Goal: Task Accomplishment & Management: Complete application form

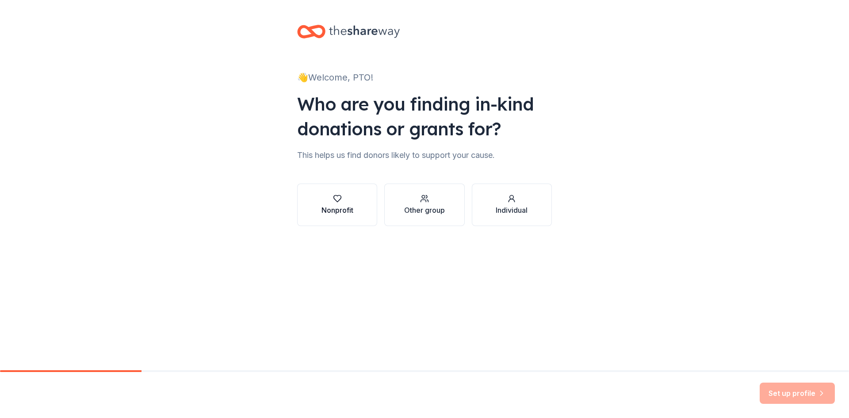
click at [340, 210] on div "Nonprofit" at bounding box center [338, 210] width 32 height 11
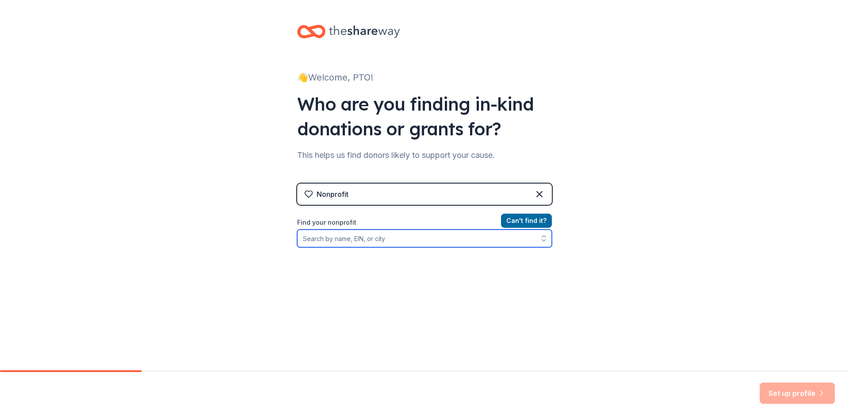
click at [409, 242] on input "Find your nonprofit" at bounding box center [424, 239] width 255 height 18
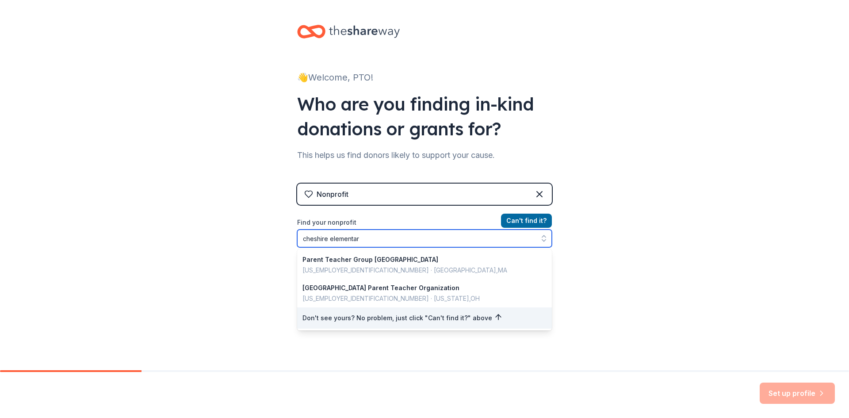
type input "cheshire elementary"
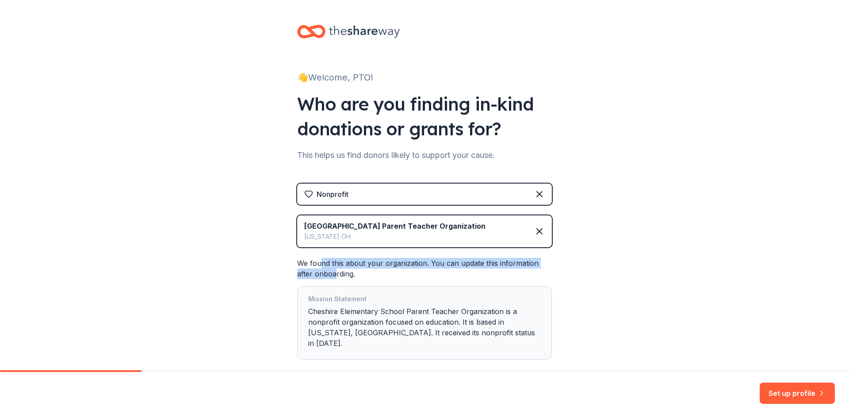
drag, startPoint x: 316, startPoint y: 264, endPoint x: 316, endPoint y: 273, distance: 8.8
click at [316, 273] on div "We found this about your organization. You can update this information after on…" at bounding box center [424, 309] width 255 height 102
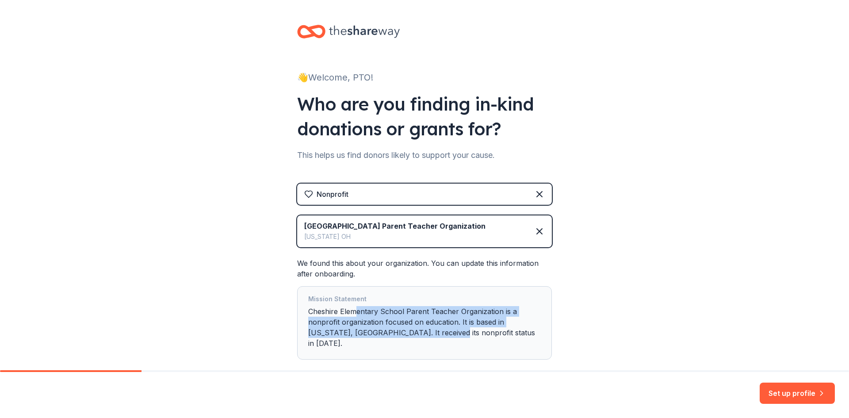
scroll to position [39, 0]
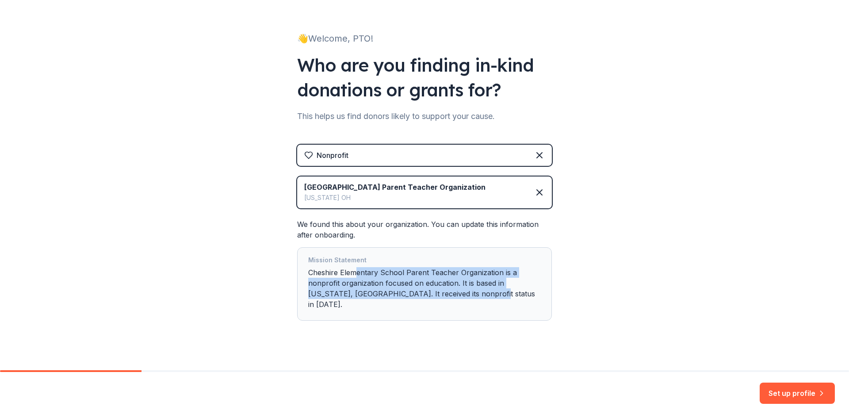
drag, startPoint x: 355, startPoint y: 315, endPoint x: 492, endPoint y: 366, distance: 145.8
click at [492, 366] on div "👋 Welcome, PTO! Who are you finding in-kind donations or grants for? This helps…" at bounding box center [424, 171] width 283 height 420
click at [613, 271] on div "👋 Welcome, PTO! Who are you finding in-kind donations or grants for? This helps…" at bounding box center [424, 171] width 849 height 420
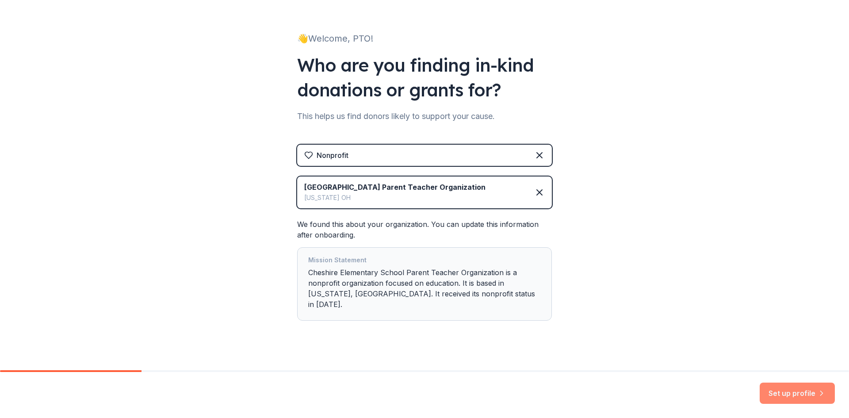
click at [787, 385] on button "Set up profile" at bounding box center [797, 393] width 75 height 21
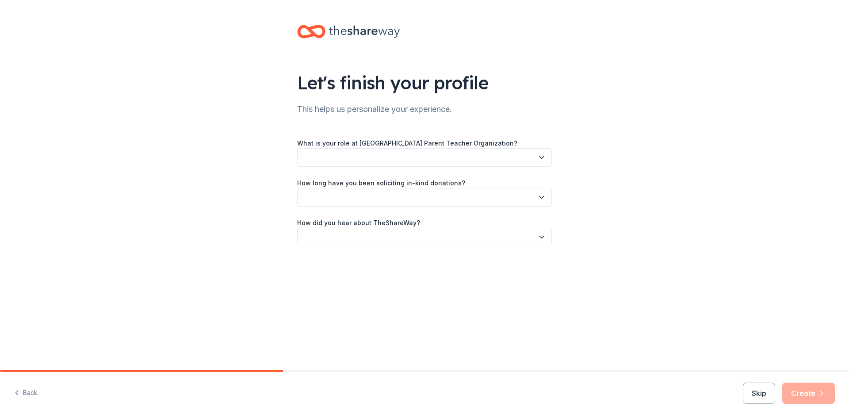
click at [384, 161] on button "button" at bounding box center [424, 157] width 255 height 19
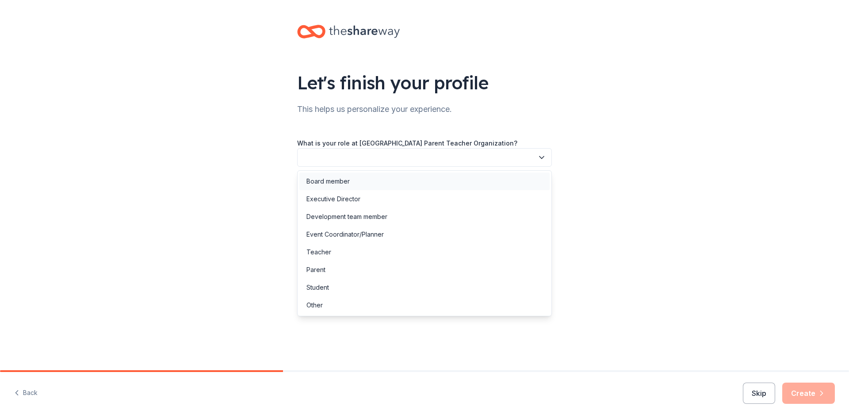
click at [377, 180] on div "Board member" at bounding box center [425, 182] width 250 height 18
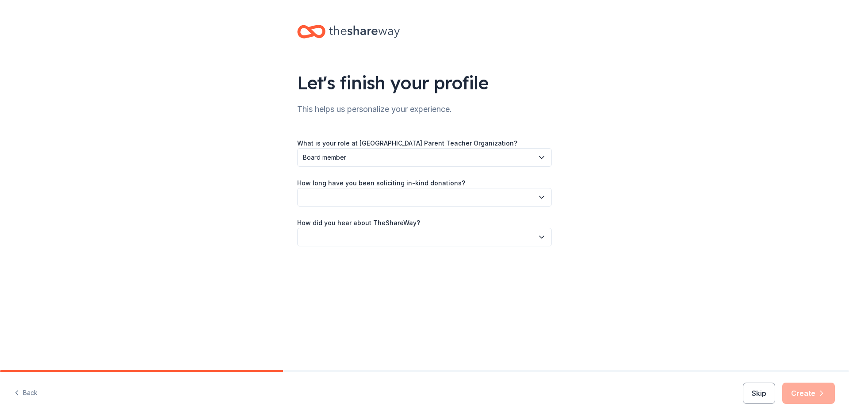
click at [377, 180] on label "How long have you been soliciting in-kind donations?" at bounding box center [381, 183] width 168 height 9
click at [377, 193] on button "button" at bounding box center [424, 197] width 255 height 19
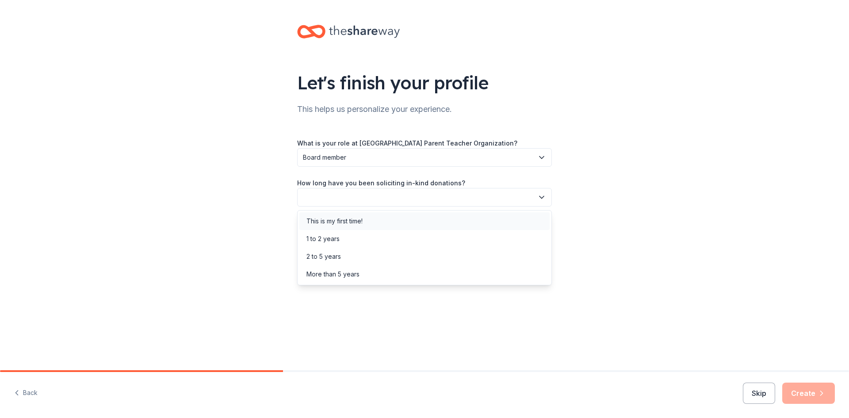
click at [376, 216] on div "This is my first time!" at bounding box center [425, 221] width 250 height 18
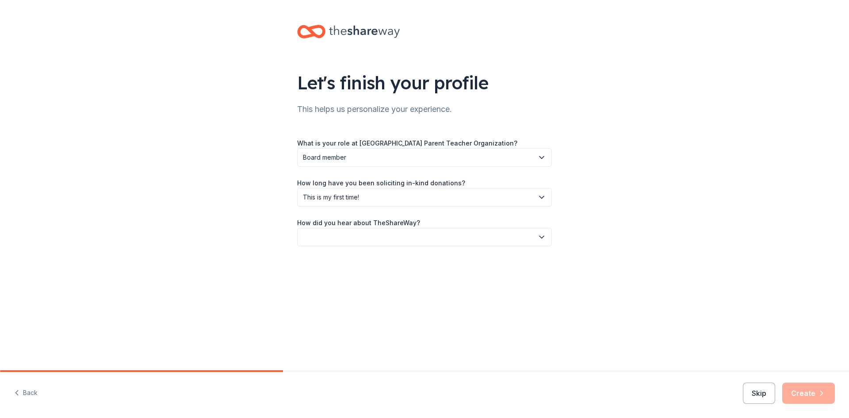
click at [375, 234] on button "button" at bounding box center [424, 237] width 255 height 19
click at [375, 262] on div "Friend or colleague" at bounding box center [425, 261] width 250 height 18
click at [795, 392] on button "Create" at bounding box center [809, 393] width 53 height 21
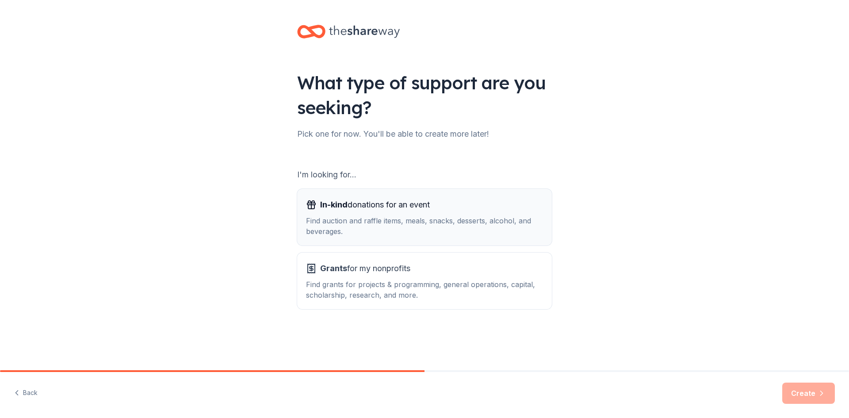
click at [381, 214] on div "In-kind donations for an event Find auction and raffle items, meals, snacks, de…" at bounding box center [424, 217] width 237 height 39
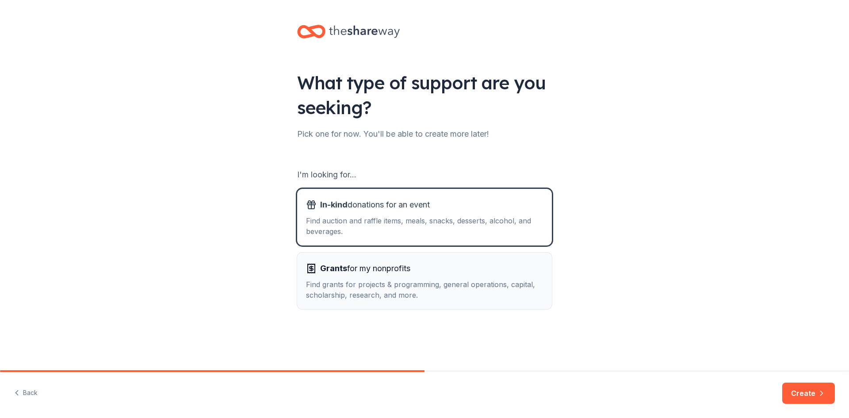
click at [550, 306] on button "Grants for my nonprofits Find grants for projects & programming, general operat…" at bounding box center [424, 281] width 255 height 57
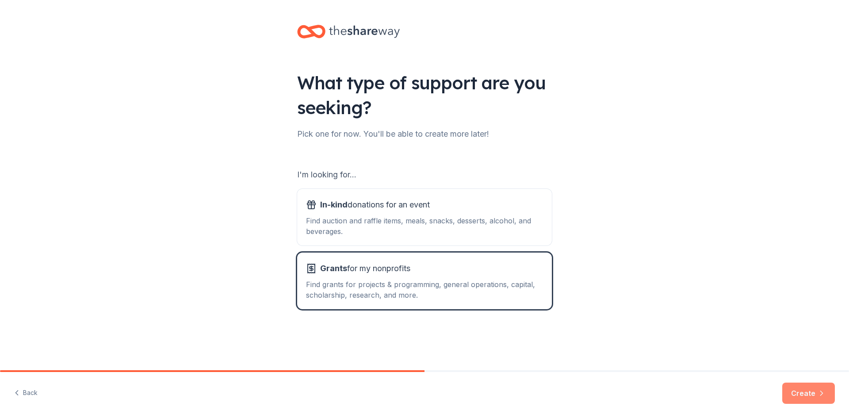
click at [809, 394] on button "Create" at bounding box center [809, 393] width 53 height 21
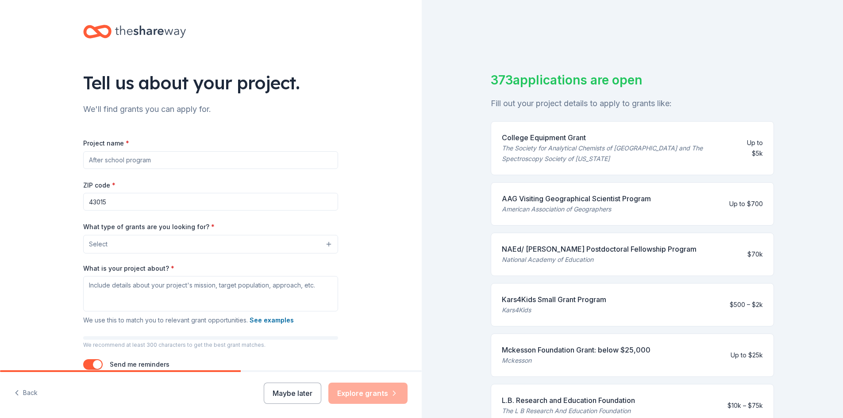
click at [235, 159] on input "Project name *" at bounding box center [210, 160] width 255 height 18
type input "Read-A-Thon"
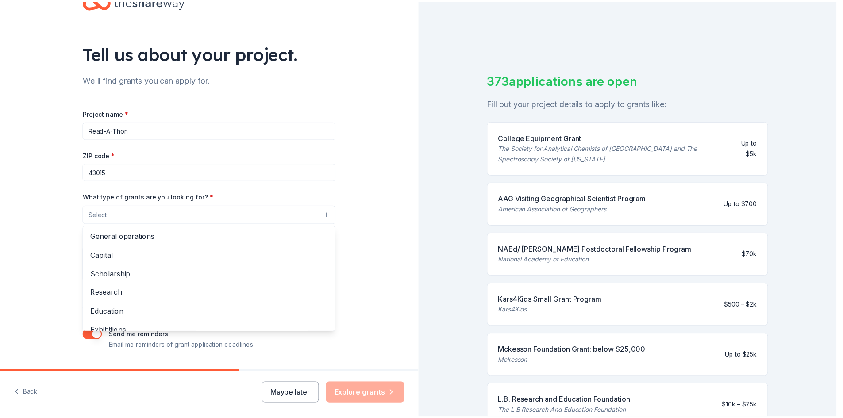
scroll to position [16, 0]
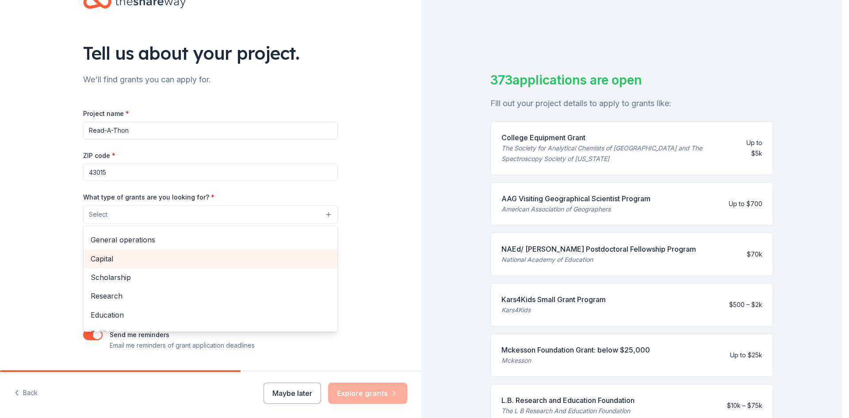
click at [117, 261] on span "Capital" at bounding box center [211, 259] width 240 height 12
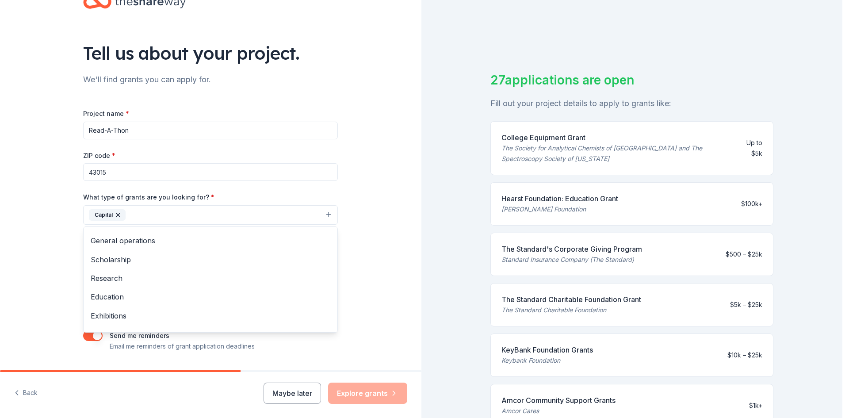
click at [380, 171] on div "Tell us about your project. We'll find grants you can apply for. Project name *…" at bounding box center [211, 182] width 422 height 424
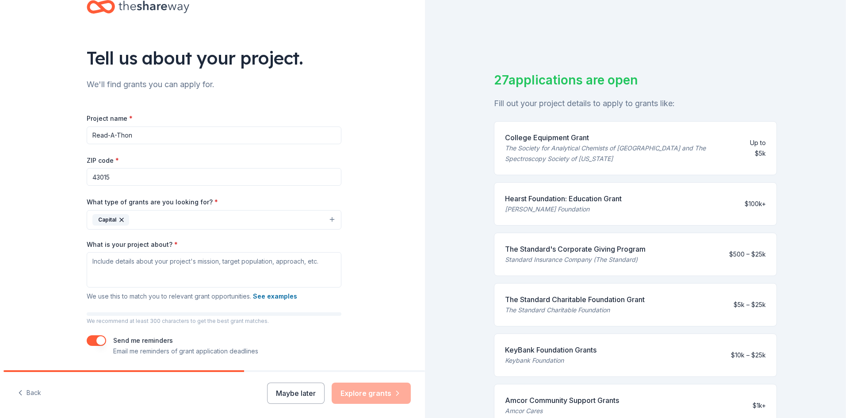
scroll to position [0, 0]
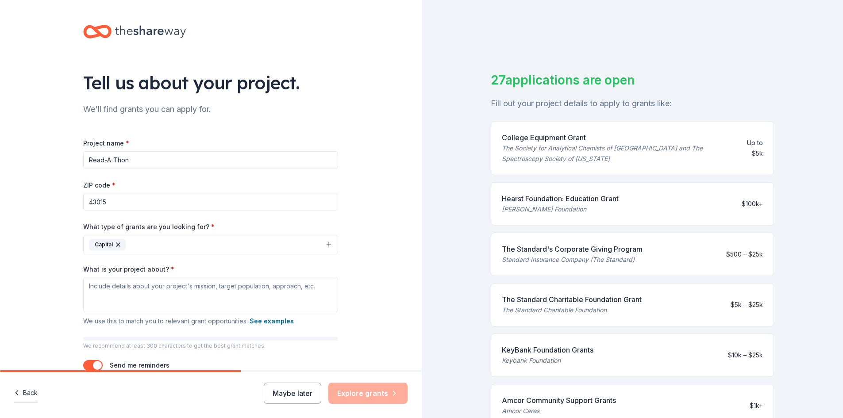
click at [27, 396] on button "Back" at bounding box center [25, 393] width 23 height 19
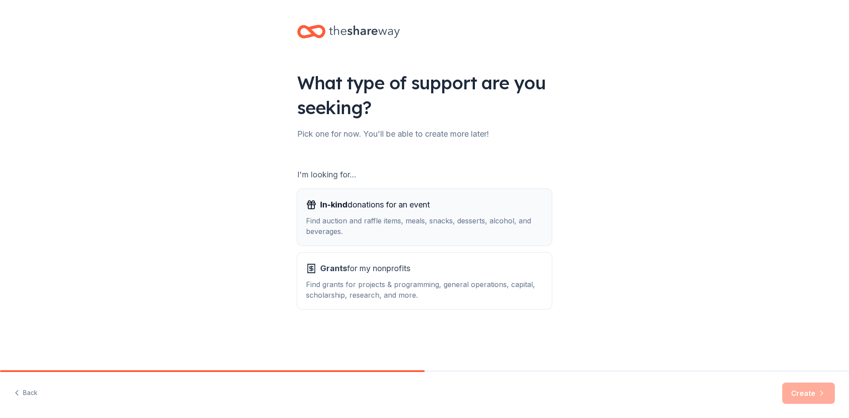
click at [450, 221] on div "Find auction and raffle items, meals, snacks, desserts, alcohol, and beverages." at bounding box center [424, 225] width 237 height 21
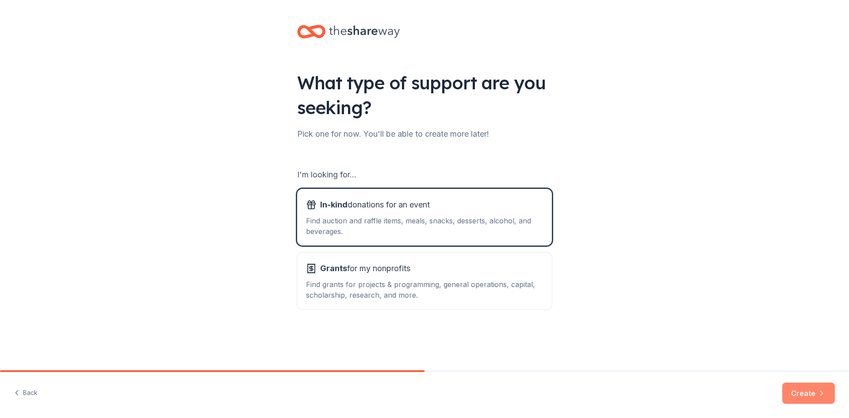
click at [823, 391] on icon "button" at bounding box center [822, 393] width 9 height 9
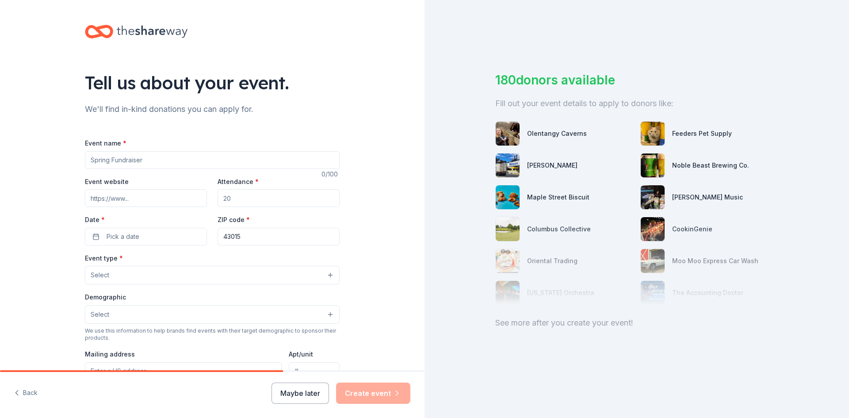
click at [234, 275] on button "Select" at bounding box center [212, 275] width 255 height 19
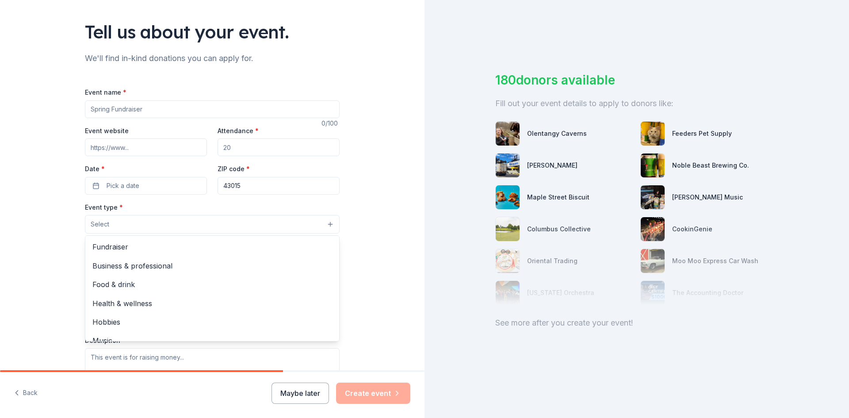
scroll to position [59, 0]
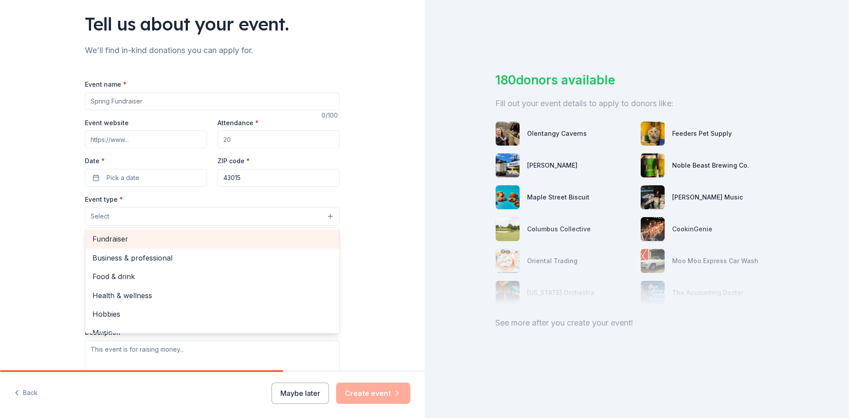
click at [109, 237] on span "Fundraiser" at bounding box center [212, 239] width 240 height 12
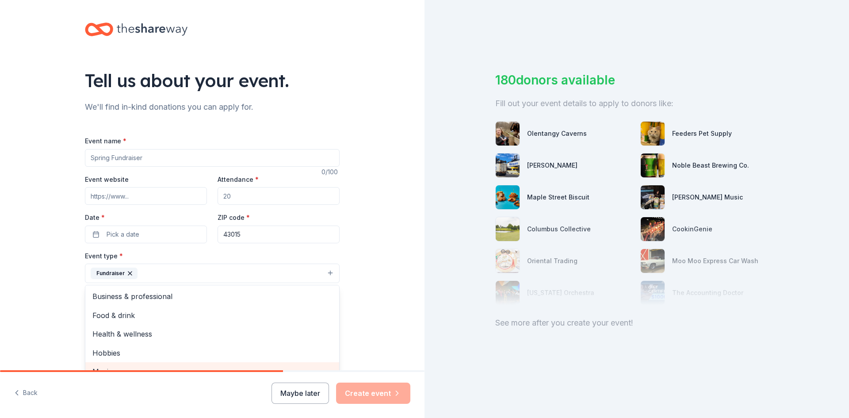
scroll to position [0, 0]
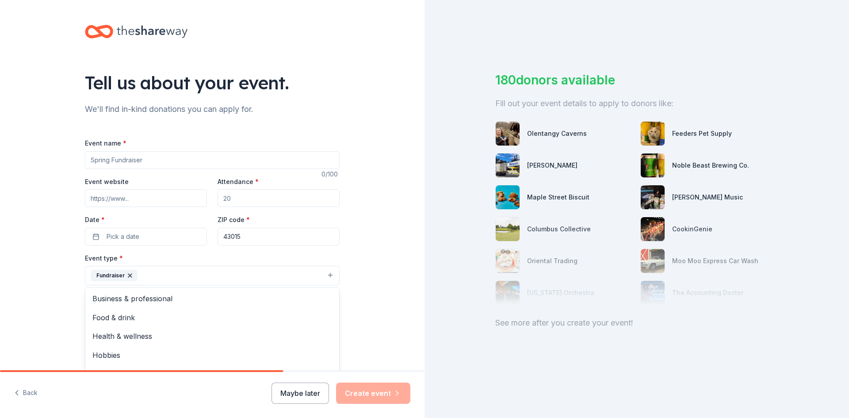
click at [354, 248] on div "Tell us about your event. We'll find in-kind donations you can apply for. Event…" at bounding box center [212, 295] width 425 height 590
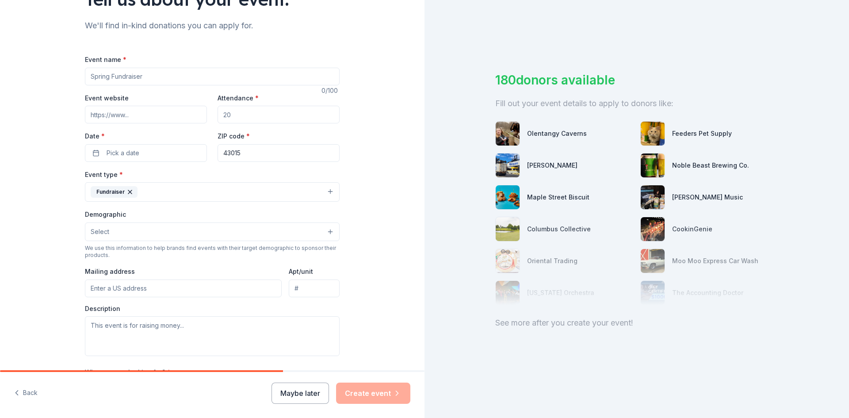
scroll to position [88, 0]
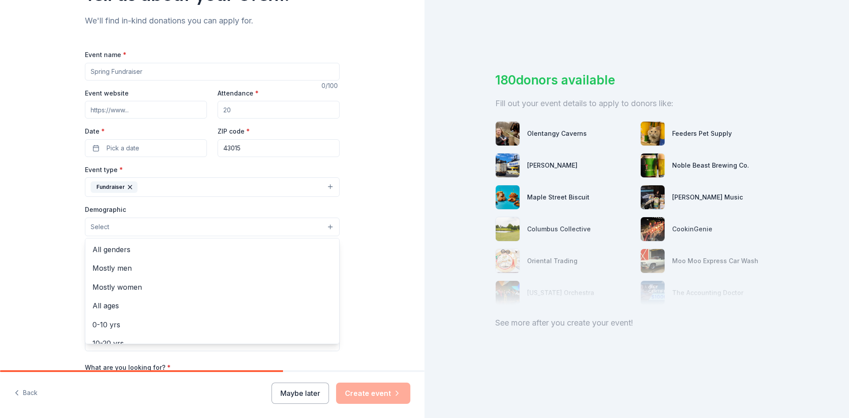
click at [313, 227] on button "Select" at bounding box center [212, 227] width 255 height 19
click at [222, 257] on div "All genders" at bounding box center [212, 249] width 254 height 19
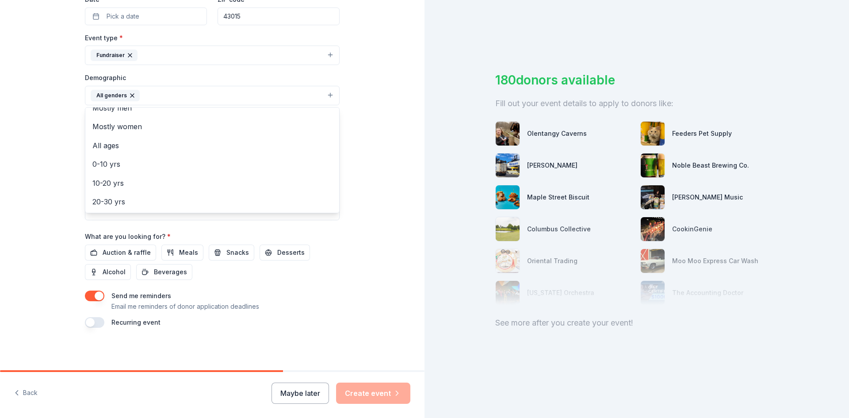
scroll to position [0, 0]
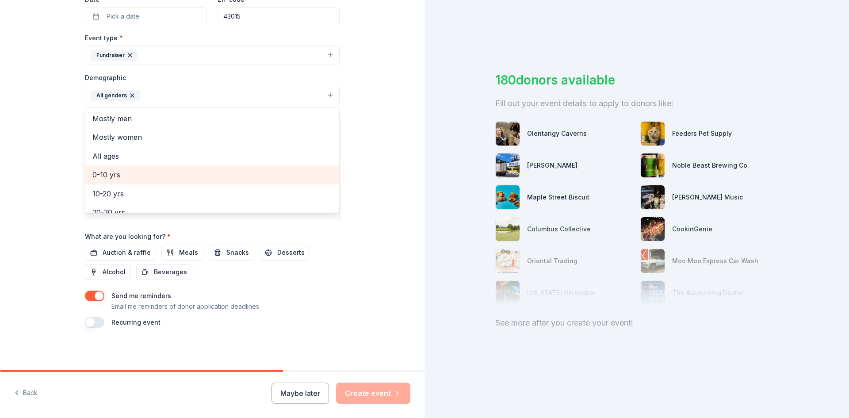
click at [155, 177] on span "0-10 yrs" at bounding box center [212, 175] width 240 height 12
click at [336, 231] on div "Event name * 0 /100 Event website Attendance * Date * Pick a date ZIP code * 43…" at bounding box center [212, 122] width 255 height 411
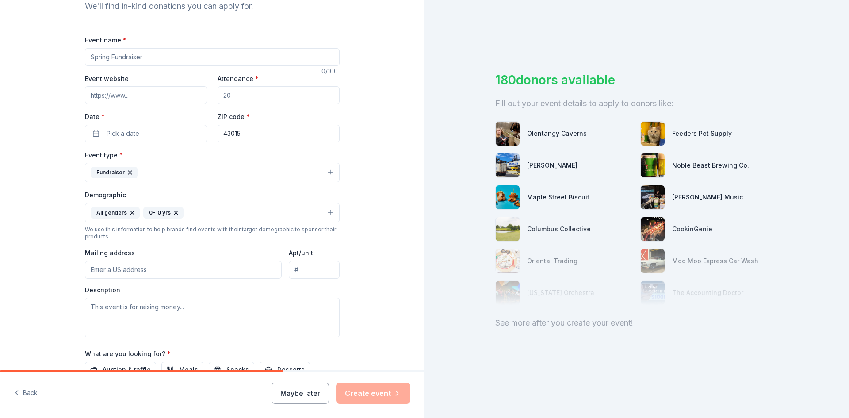
scroll to position [102, 0]
click at [182, 171] on button "Fundraiser" at bounding box center [212, 173] width 255 height 19
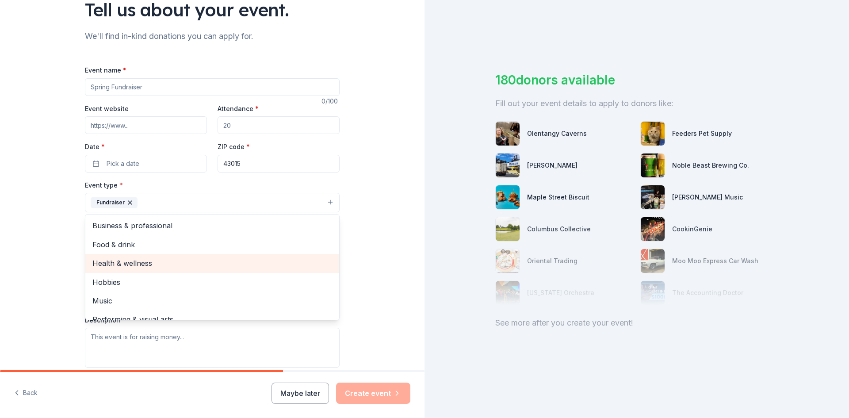
scroll to position [11, 0]
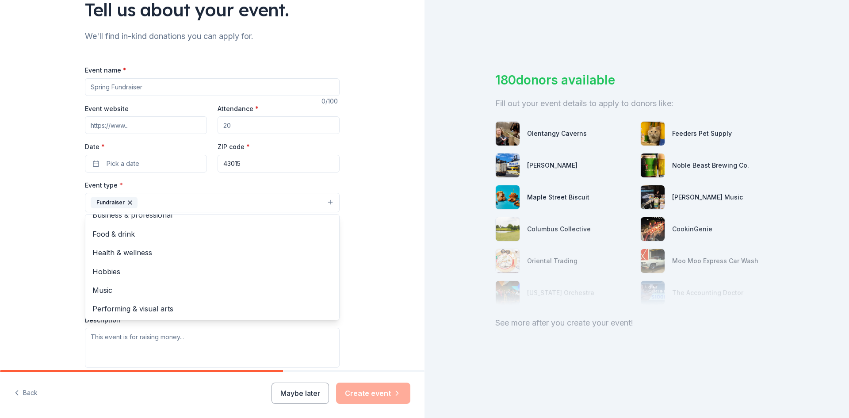
click at [352, 175] on div "Tell us about your event. We'll find in-kind donations you can apply for. Event…" at bounding box center [212, 222] width 425 height 591
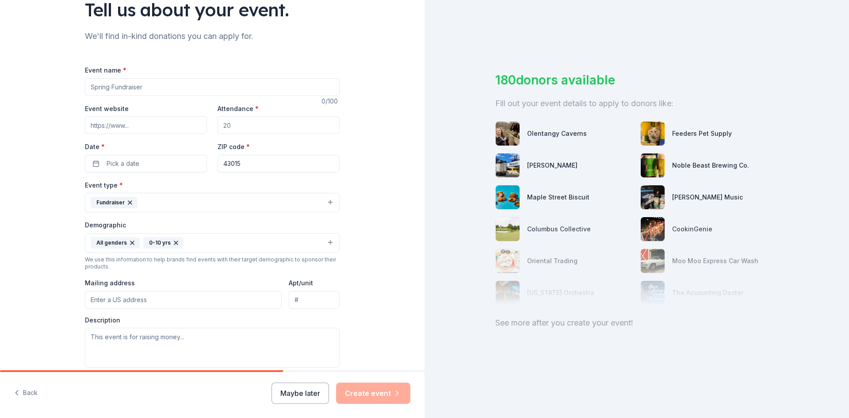
click at [174, 302] on input "Mailing address" at bounding box center [183, 300] width 197 height 18
click at [166, 306] on input "Mailing address" at bounding box center [183, 300] width 197 height 18
paste input "Cheshire Elementary School PTO is tax exempt under section 501(c)(3) of the Int…"
type input "Cheshire Elementary School PTO is tax exempt under section 501(c)(3) of the Int…"
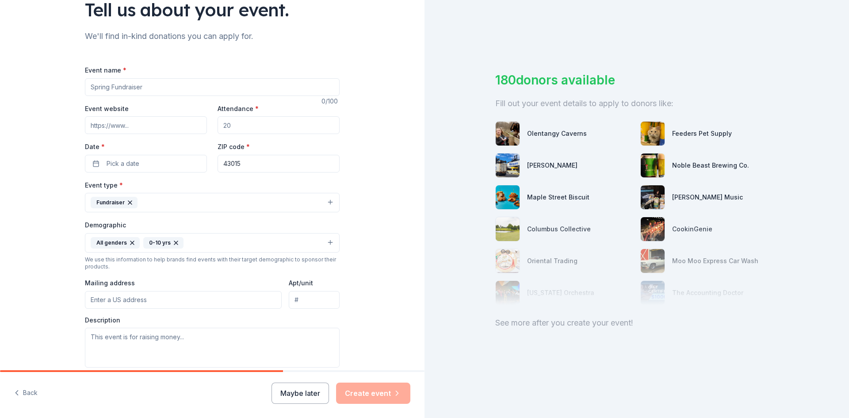
paste input "2681 Gregory Rd, Delaware, OH 43015"
type input "2681 Gregory Road, Delaware, OH, 43015"
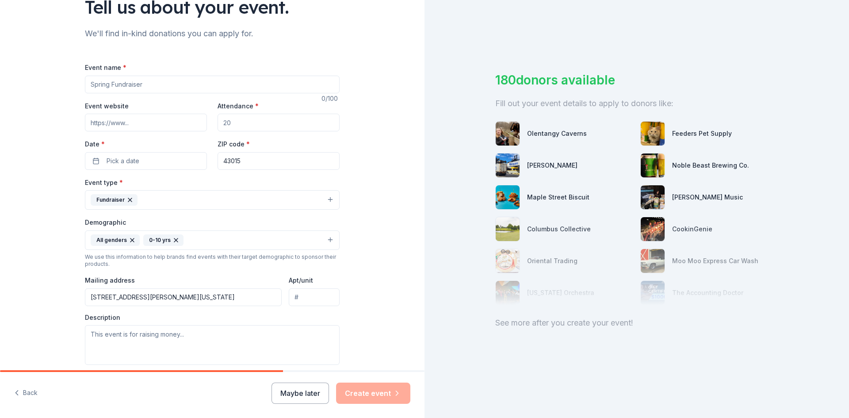
scroll to position [73, 0]
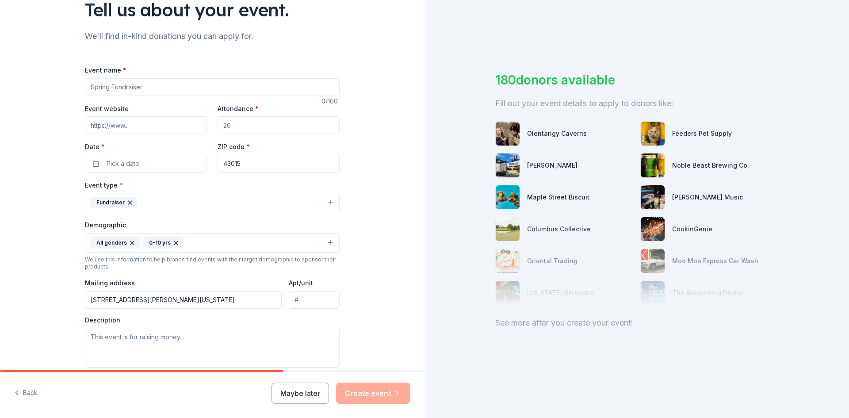
drag, startPoint x: 163, startPoint y: 88, endPoint x: -76, endPoint y: 106, distance: 239.1
click at [0, 106] on html "Tell us about your event. We'll find in-kind donations you can apply for. Event…" at bounding box center [424, 209] width 849 height 418
click at [87, 91] on input "Read-A-Thon" at bounding box center [212, 87] width 255 height 18
type input "Cheshire Elementary PTO Student Read-A-Thon"
click at [145, 125] on input "Event website" at bounding box center [146, 125] width 122 height 18
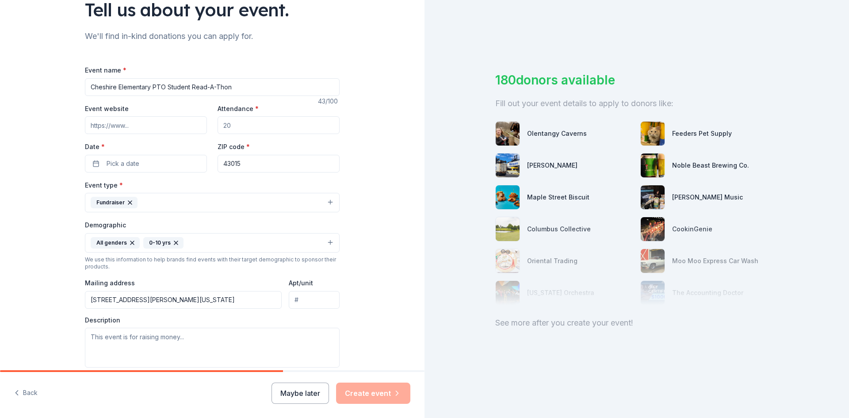
drag, startPoint x: 249, startPoint y: 122, endPoint x: 235, endPoint y: 125, distance: 13.6
click at [235, 125] on input "Attendance *" at bounding box center [279, 125] width 122 height 18
click at [242, 129] on input "500" at bounding box center [279, 125] width 122 height 18
type input "500"
click at [171, 156] on button "Pick a date" at bounding box center [146, 164] width 122 height 18
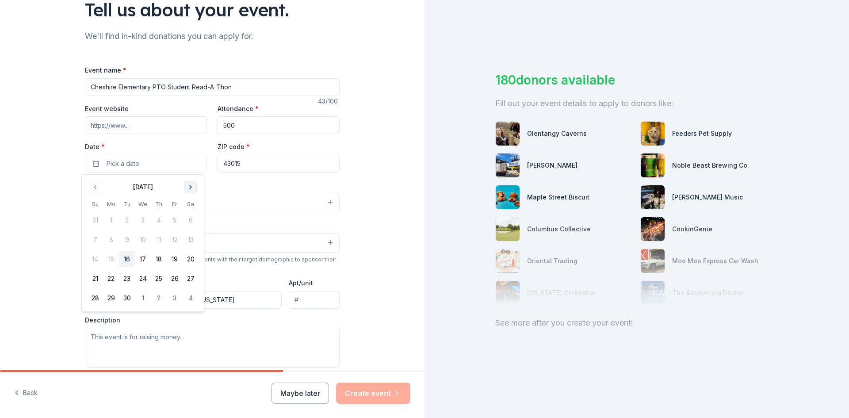
click at [192, 188] on button "Go to next month" at bounding box center [190, 187] width 12 height 12
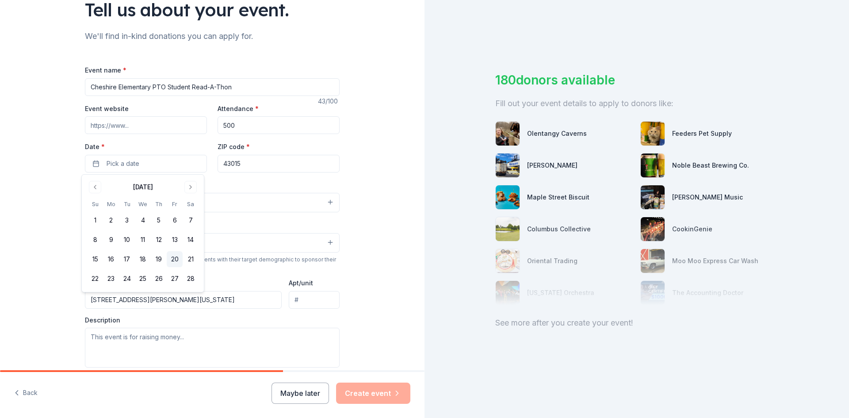
click at [174, 261] on button "20" at bounding box center [175, 259] width 16 height 16
click at [387, 203] on div "Tell us about your event. We'll find in-kind donations you can apply for. Event…" at bounding box center [212, 222] width 425 height 591
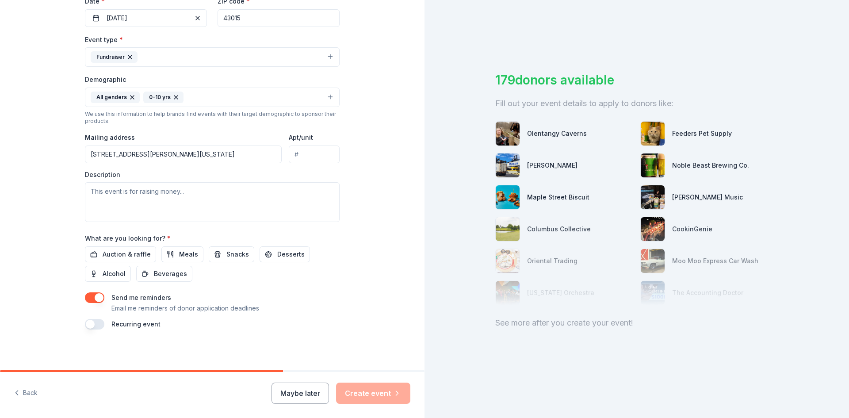
scroll to position [220, 0]
drag, startPoint x: 187, startPoint y: 193, endPoint x: 116, endPoint y: 194, distance: 70.8
click at [116, 194] on textarea at bounding box center [212, 201] width 255 height 40
click at [85, 192] on textarea at bounding box center [212, 201] width 255 height 40
paste textarea "We would be honored if Canes could provide monetary support to make this event,…"
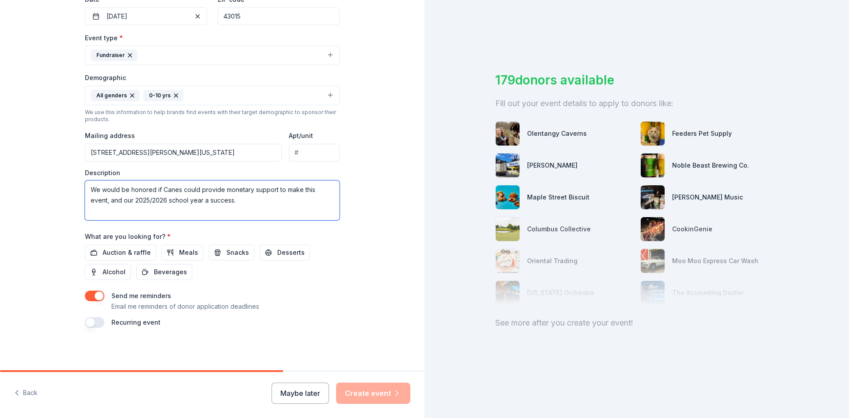
click at [177, 189] on textarea "We would be honored if Canes could provide monetary support to make this event,…" at bounding box center [212, 201] width 255 height 40
click at [161, 212] on textarea "We would be honored if you could provide monetary support to make this event, a…" at bounding box center [212, 201] width 255 height 40
click at [232, 204] on textarea "We would be honored if you could provide monetary support to make this event, a…" at bounding box center [212, 201] width 255 height 40
paste textarea "With our Read-a-thon we are hoping to encourage and motivate our young learners…"
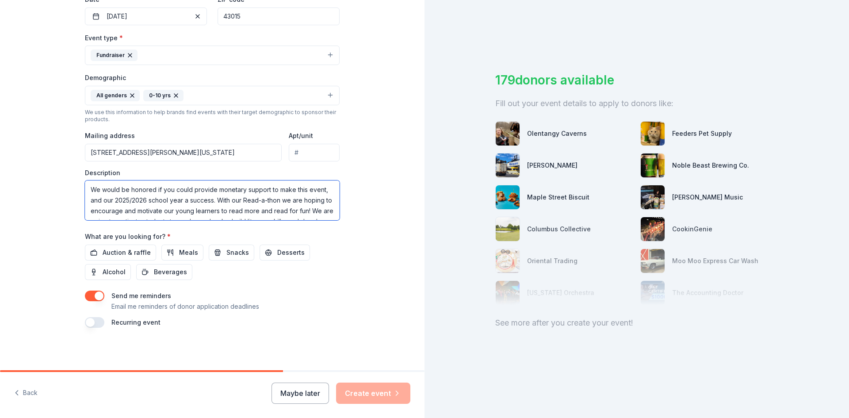
scroll to position [59, 0]
type textarea "We would be honored if you could provide monetary support to make this event, a…"
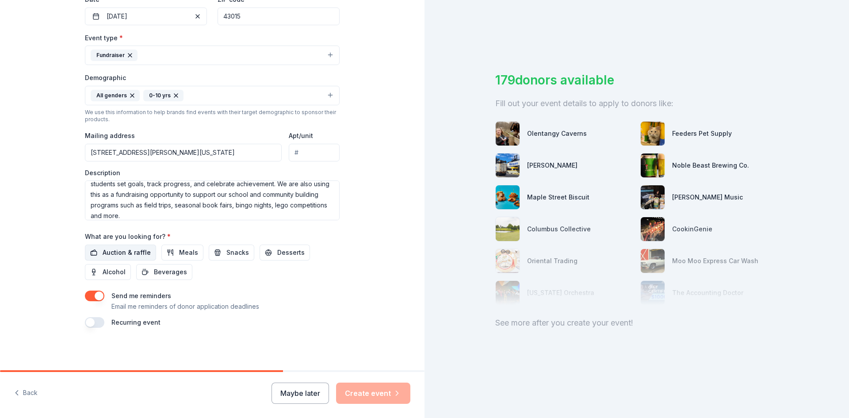
click at [103, 257] on span "Auction & raffle" at bounding box center [127, 252] width 48 height 11
click at [97, 296] on button "button" at bounding box center [94, 296] width 19 height 11
click at [359, 400] on div "Maybe later Create event" at bounding box center [341, 393] width 139 height 21
click at [123, 254] on span "Auction & raffle" at bounding box center [127, 252] width 48 height 11
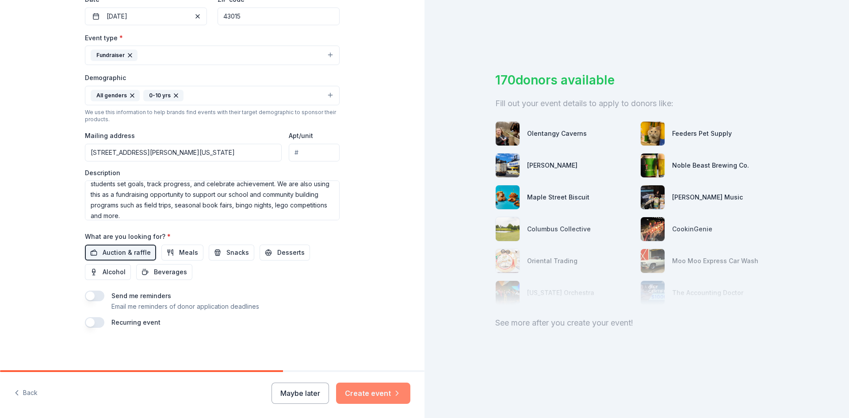
click at [374, 393] on button "Create event" at bounding box center [373, 393] width 74 height 21
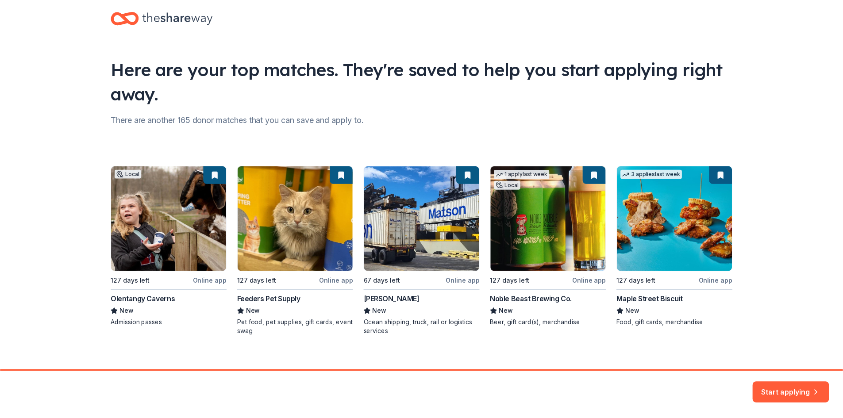
scroll to position [23, 0]
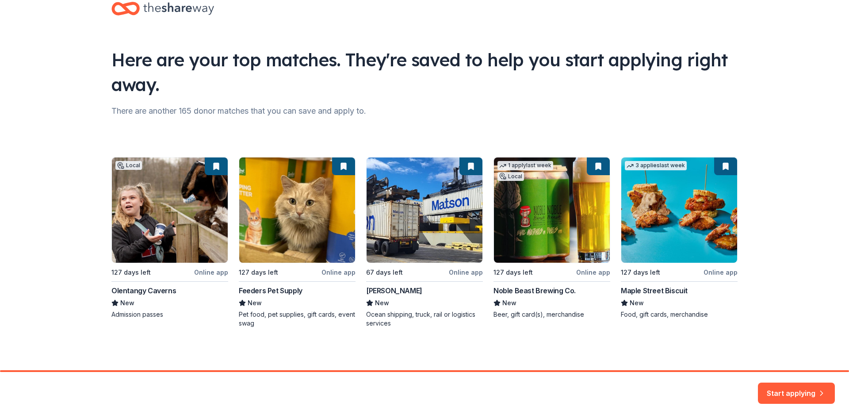
click at [125, 314] on div "Local 127 days left Online app Olentangy Caverns New Admission passes 127 days …" at bounding box center [424, 242] width 626 height 171
click at [203, 274] on div "Local 127 days left Online app Olentangy Caverns New Admission passes 127 days …" at bounding box center [424, 242] width 626 height 171
click at [798, 394] on button "Start applying" at bounding box center [796, 388] width 77 height 21
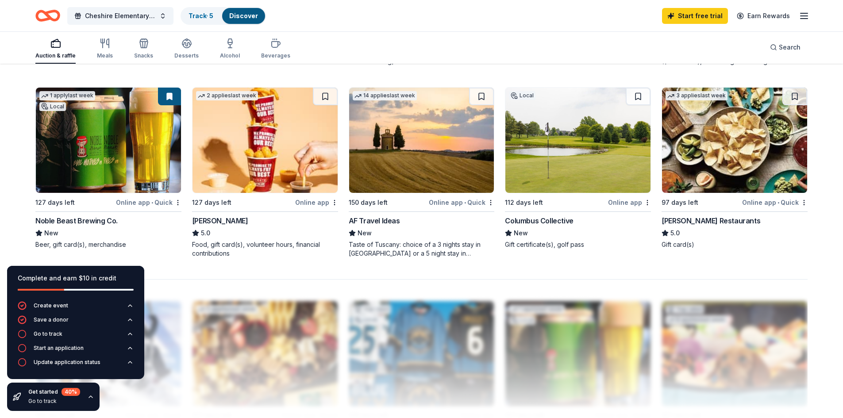
scroll to position [649, 0]
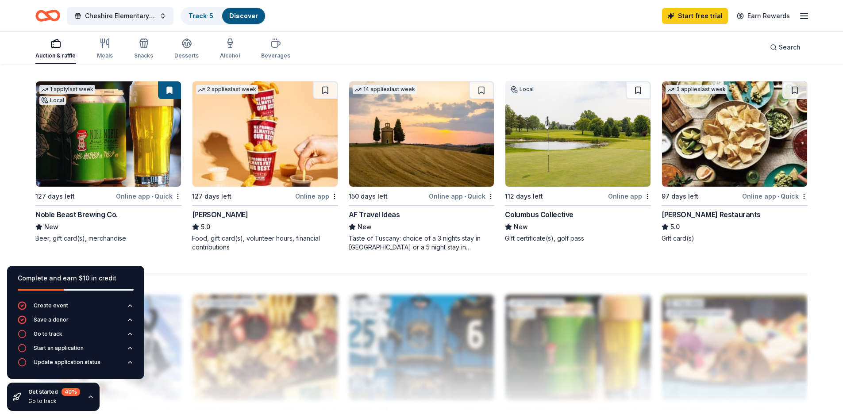
click at [220, 250] on div "Food, gift card(s), volunteer hours, financial contributions" at bounding box center [265, 243] width 146 height 18
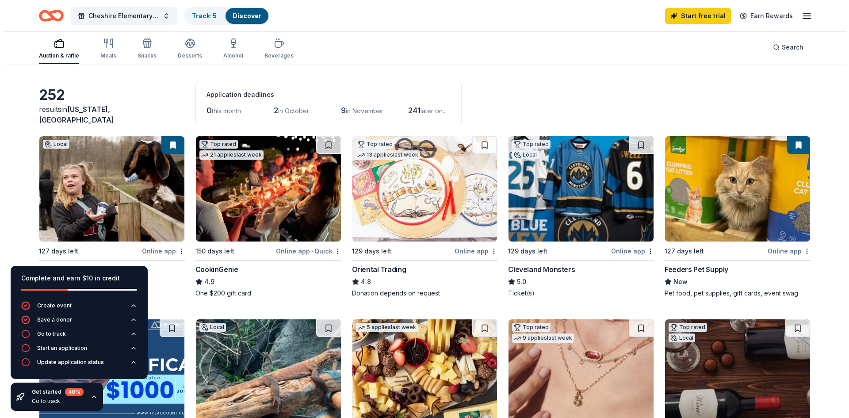
scroll to position [0, 0]
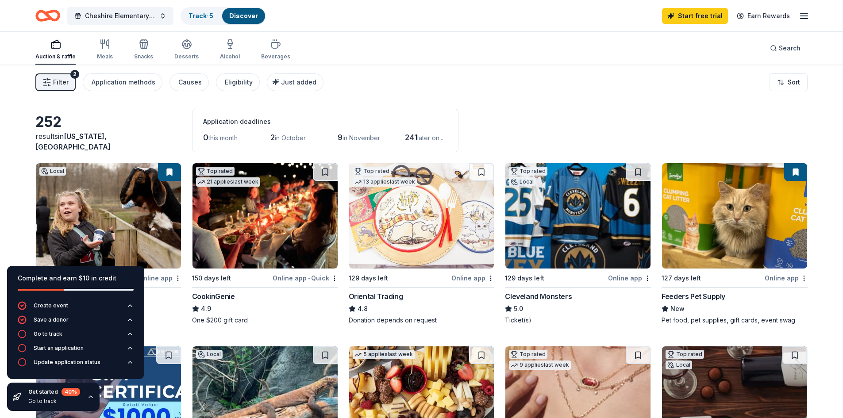
click at [64, 83] on span "Filter" at bounding box center [60, 82] width 15 height 11
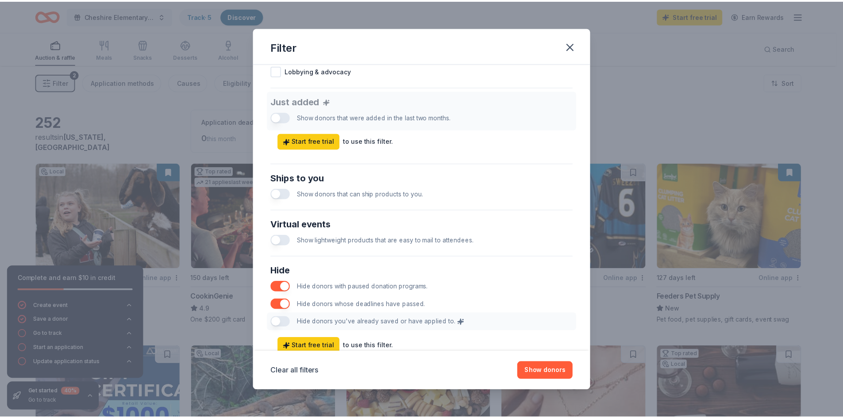
scroll to position [354, 0]
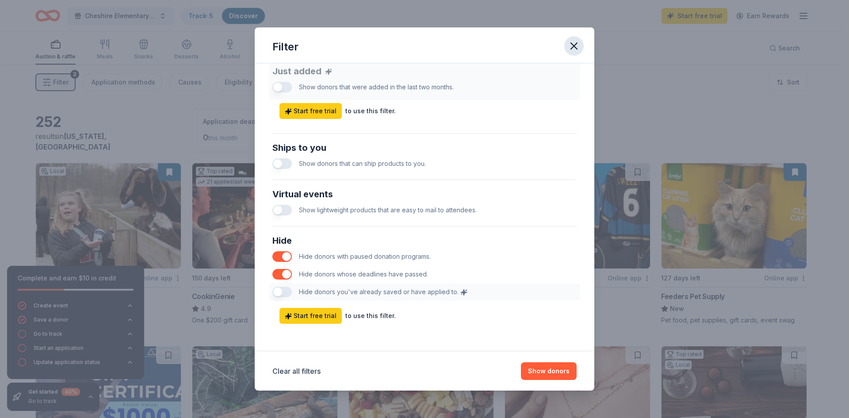
click at [571, 48] on icon "button" at bounding box center [574, 46] width 12 height 12
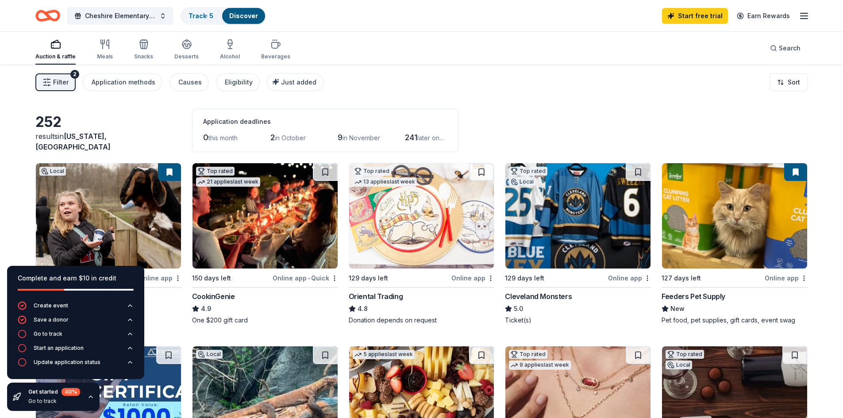
click at [90, 396] on icon "button" at bounding box center [91, 397] width 4 height 2
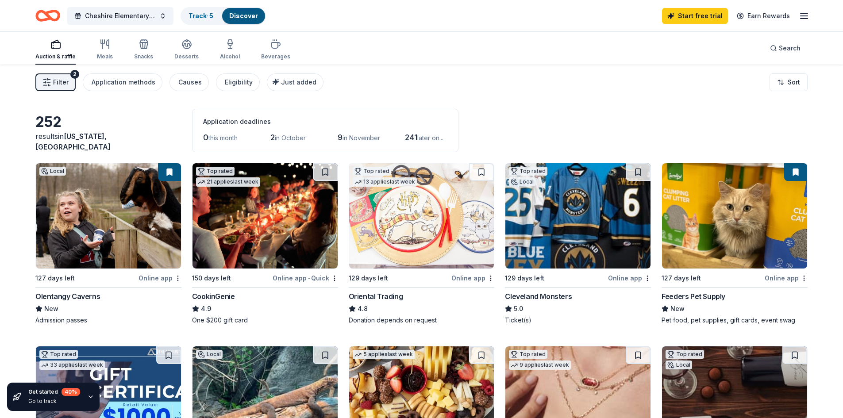
click at [390, 296] on div "Oriental Trading" at bounding box center [376, 296] width 54 height 11
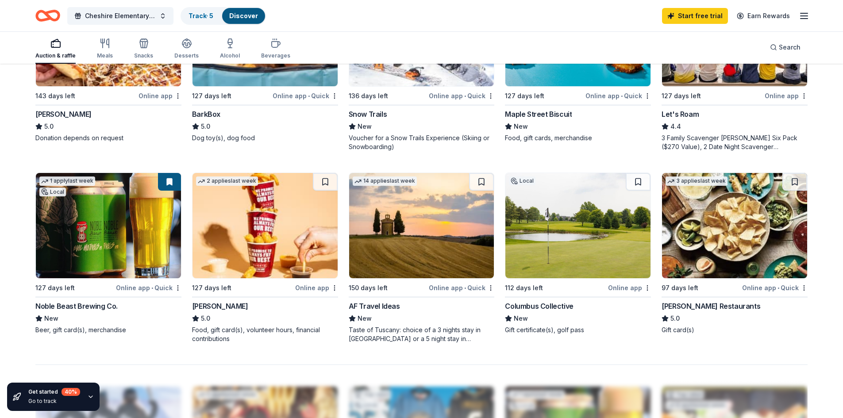
scroll to position [593, 0]
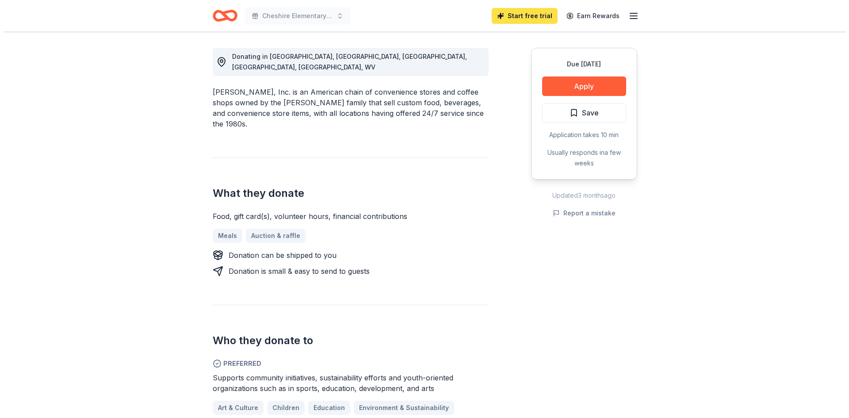
scroll to position [236, 0]
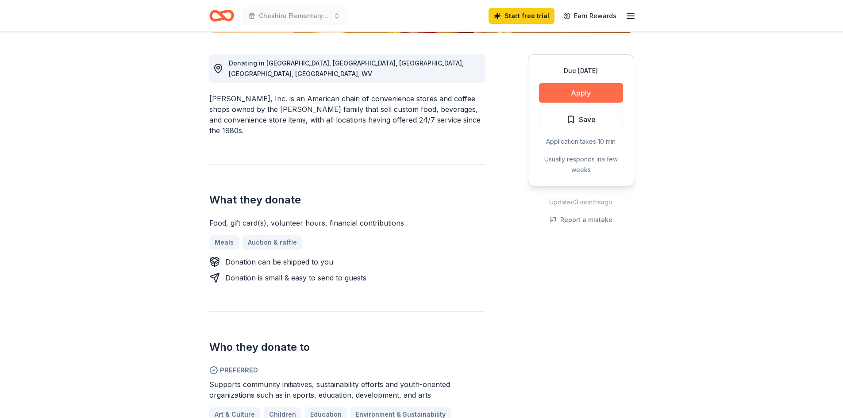
click at [597, 97] on button "Apply" at bounding box center [581, 92] width 84 height 19
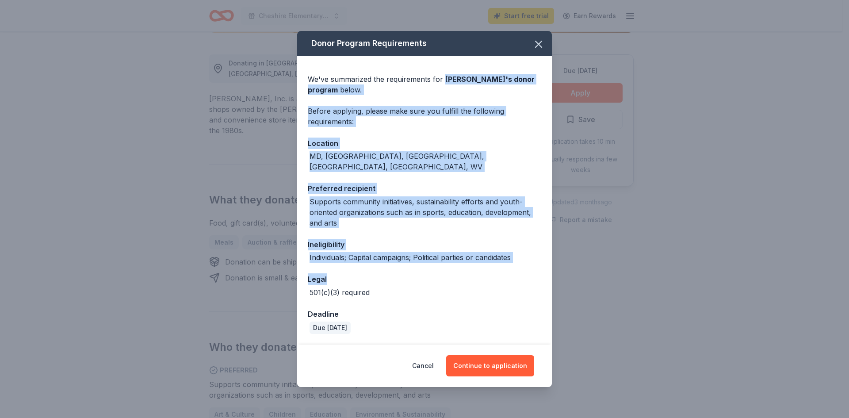
drag, startPoint x: 445, startPoint y: 83, endPoint x: 431, endPoint y: 265, distance: 181.9
click at [431, 265] on div "We've summarized the requirements for Sheetz 's donor program below. Before app…" at bounding box center [424, 200] width 255 height 288
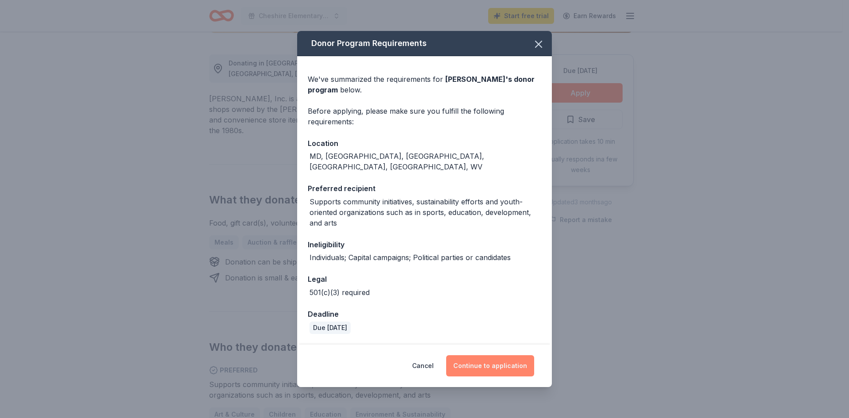
click at [494, 366] on button "Continue to application" at bounding box center [490, 365] width 88 height 21
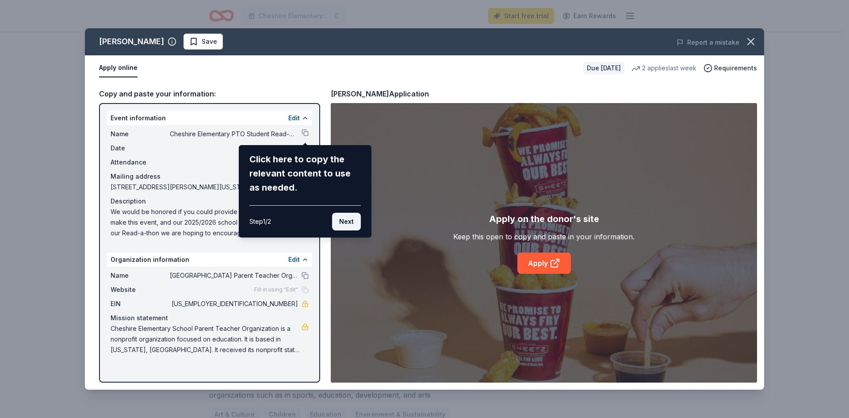
click at [347, 221] on button "Next" at bounding box center [346, 222] width 29 height 18
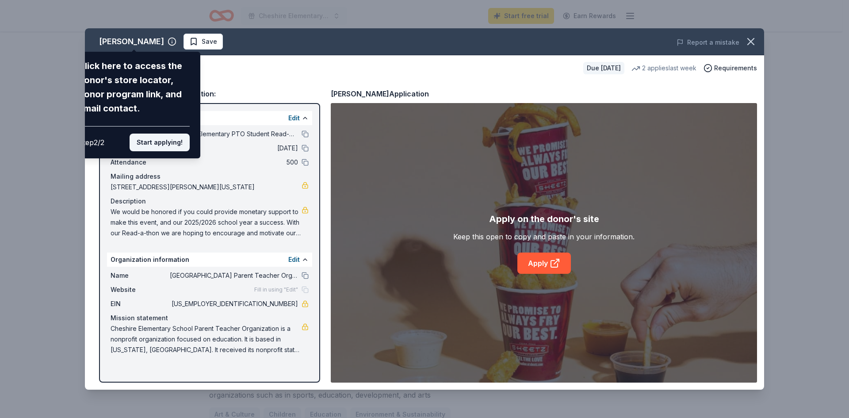
click at [170, 143] on button "Start applying!" at bounding box center [160, 143] width 60 height 18
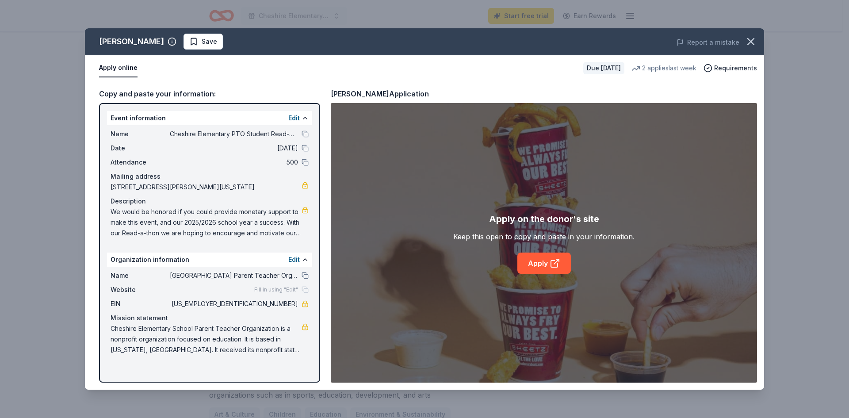
click at [304, 287] on div "Fill in using "Edit"" at bounding box center [281, 289] width 54 height 7
click at [304, 289] on div "Fill in using "Edit"" at bounding box center [281, 289] width 54 height 7
click at [292, 119] on button "Edit" at bounding box center [294, 118] width 12 height 11
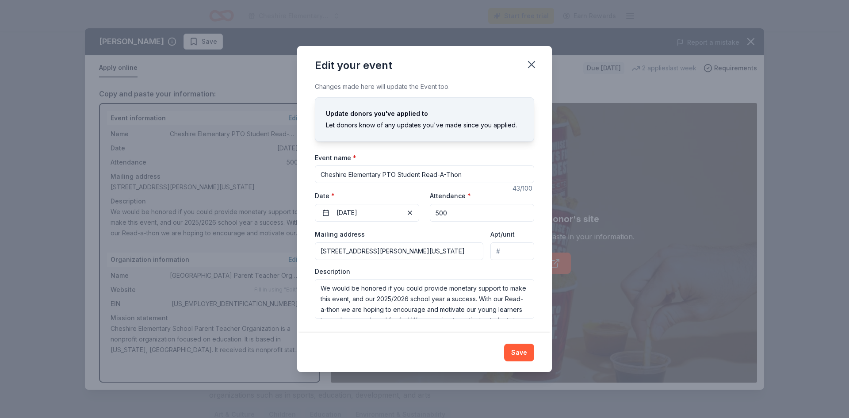
click at [544, 266] on div "Changes made here will update the Event too. Update donors you've applied to Le…" at bounding box center [424, 207] width 255 height 252
click at [519, 348] on button "Save" at bounding box center [519, 353] width 30 height 18
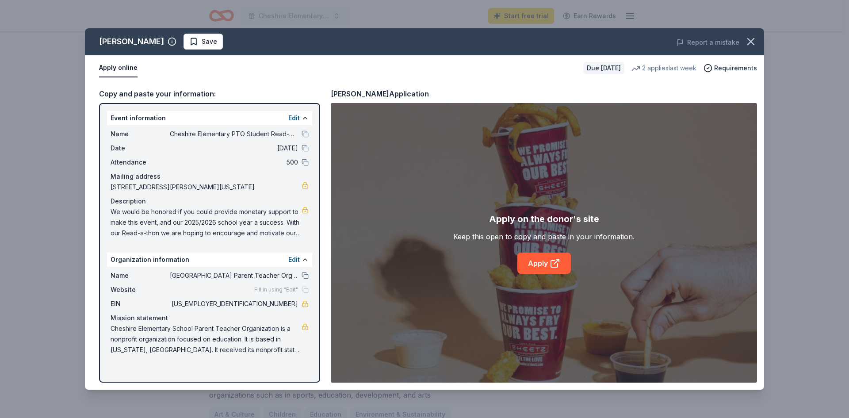
click at [293, 292] on span "Fill in using "Edit"" at bounding box center [276, 289] width 44 height 7
click at [298, 262] on button "Edit" at bounding box center [294, 259] width 12 height 11
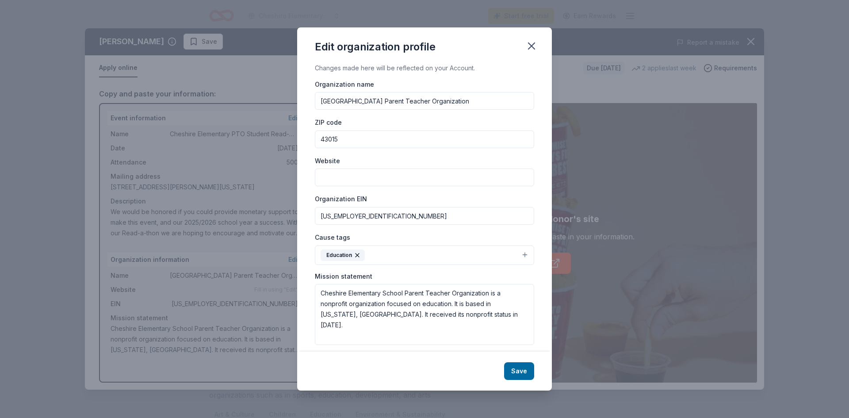
click at [425, 180] on input "Website" at bounding box center [424, 178] width 219 height 18
paste input "https://cheshire.ptboard.com/home"
type input "https://cheshire.ptboard.com/home"
click at [518, 371] on button "Save" at bounding box center [519, 371] width 30 height 18
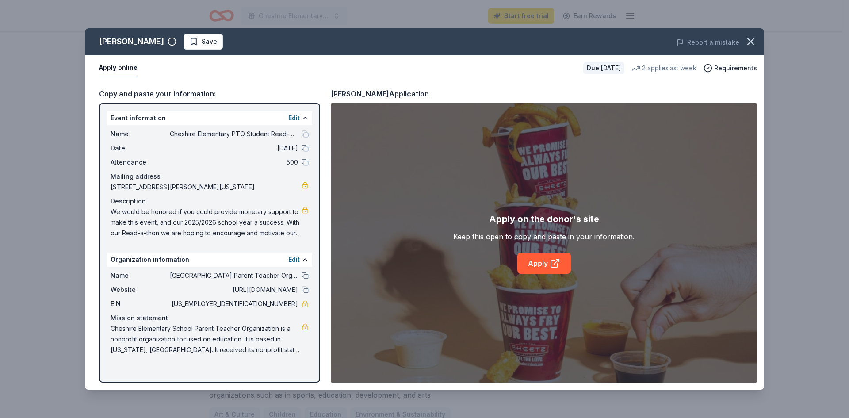
click at [307, 133] on button at bounding box center [305, 134] width 7 height 7
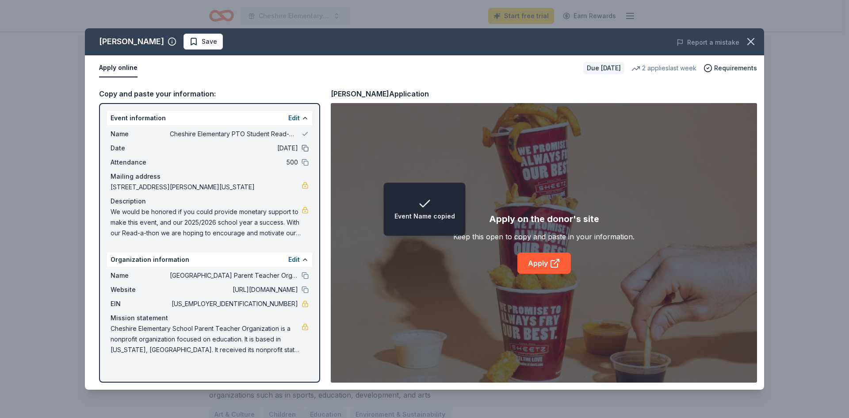
click at [302, 148] on button at bounding box center [305, 148] width 7 height 7
click at [306, 159] on button at bounding box center [305, 162] width 7 height 7
click at [307, 275] on button at bounding box center [305, 275] width 7 height 7
click at [306, 290] on button at bounding box center [305, 289] width 7 height 7
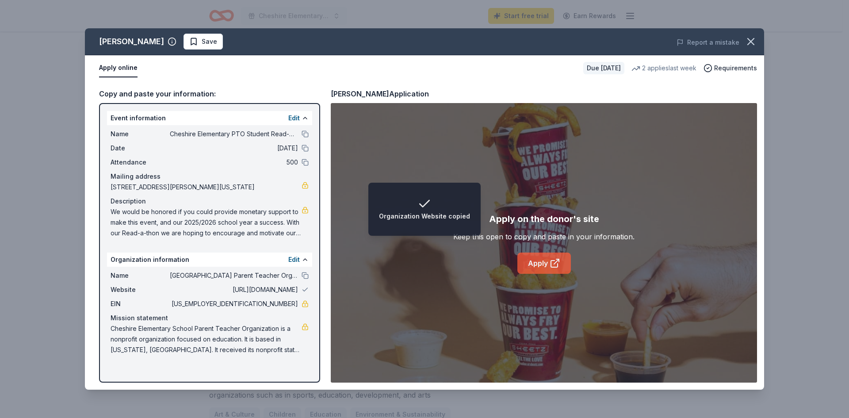
click at [542, 258] on link "Apply" at bounding box center [545, 263] width 54 height 21
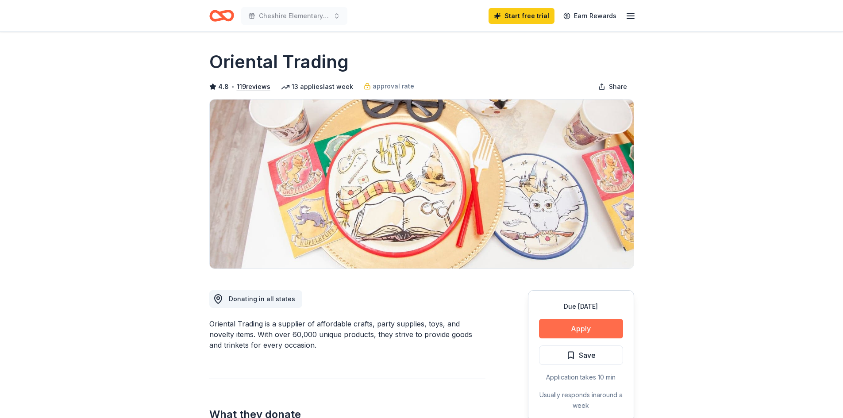
click at [584, 328] on button "Apply" at bounding box center [581, 328] width 84 height 19
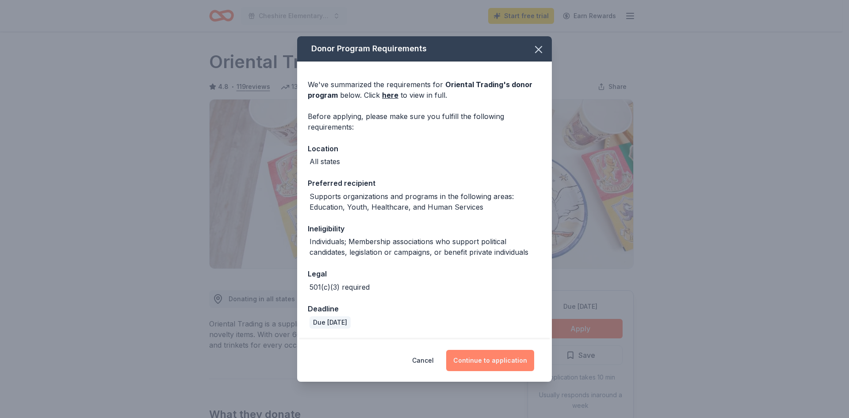
click at [504, 357] on button "Continue to application" at bounding box center [490, 360] width 88 height 21
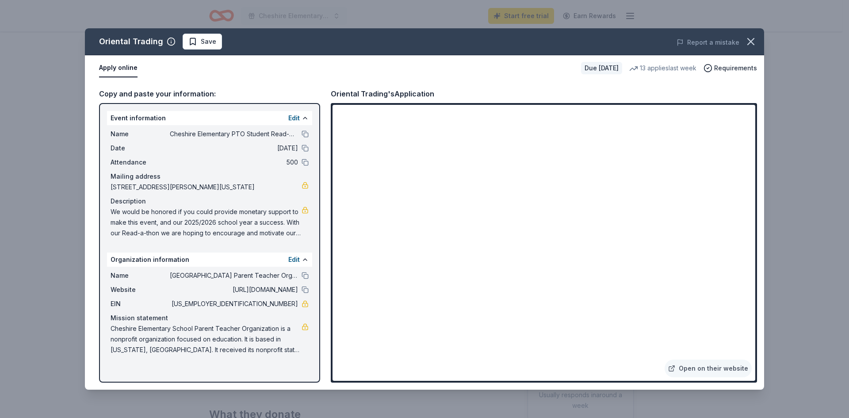
drag, startPoint x: 111, startPoint y: 208, endPoint x: 164, endPoint y: 215, distance: 52.7
click at [163, 215] on span "We would be honored if you could provide monetary support to make this event, a…" at bounding box center [206, 223] width 191 height 32
click at [307, 288] on button at bounding box center [305, 289] width 7 height 7
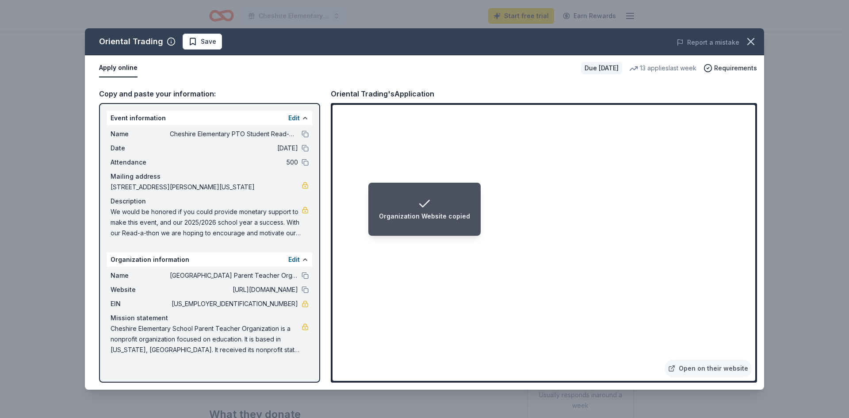
drag, startPoint x: 300, startPoint y: 287, endPoint x: 249, endPoint y: 294, distance: 51.9
click at [249, 294] on div "Website https://cheshire.ptboard.com/home" at bounding box center [210, 289] width 198 height 11
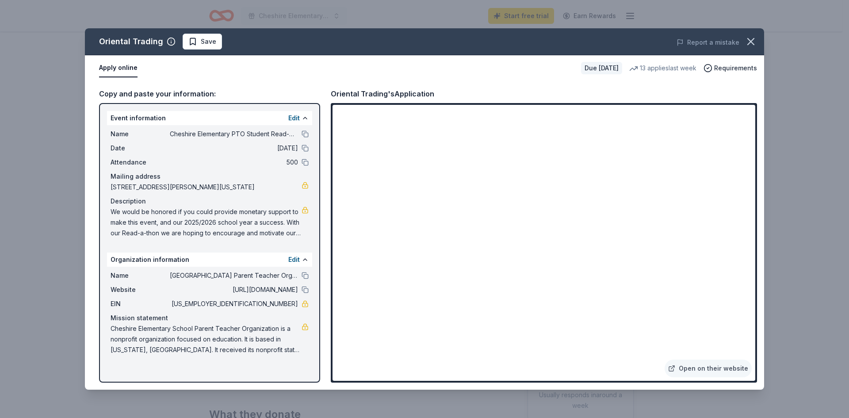
drag, startPoint x: 230, startPoint y: 187, endPoint x: 154, endPoint y: 172, distance: 76.7
click at [156, 180] on div "Mailing address 2681 Gregory Road, Delaware, OH 43015" at bounding box center [210, 181] width 198 height 21
